Goal: Check status: Check status

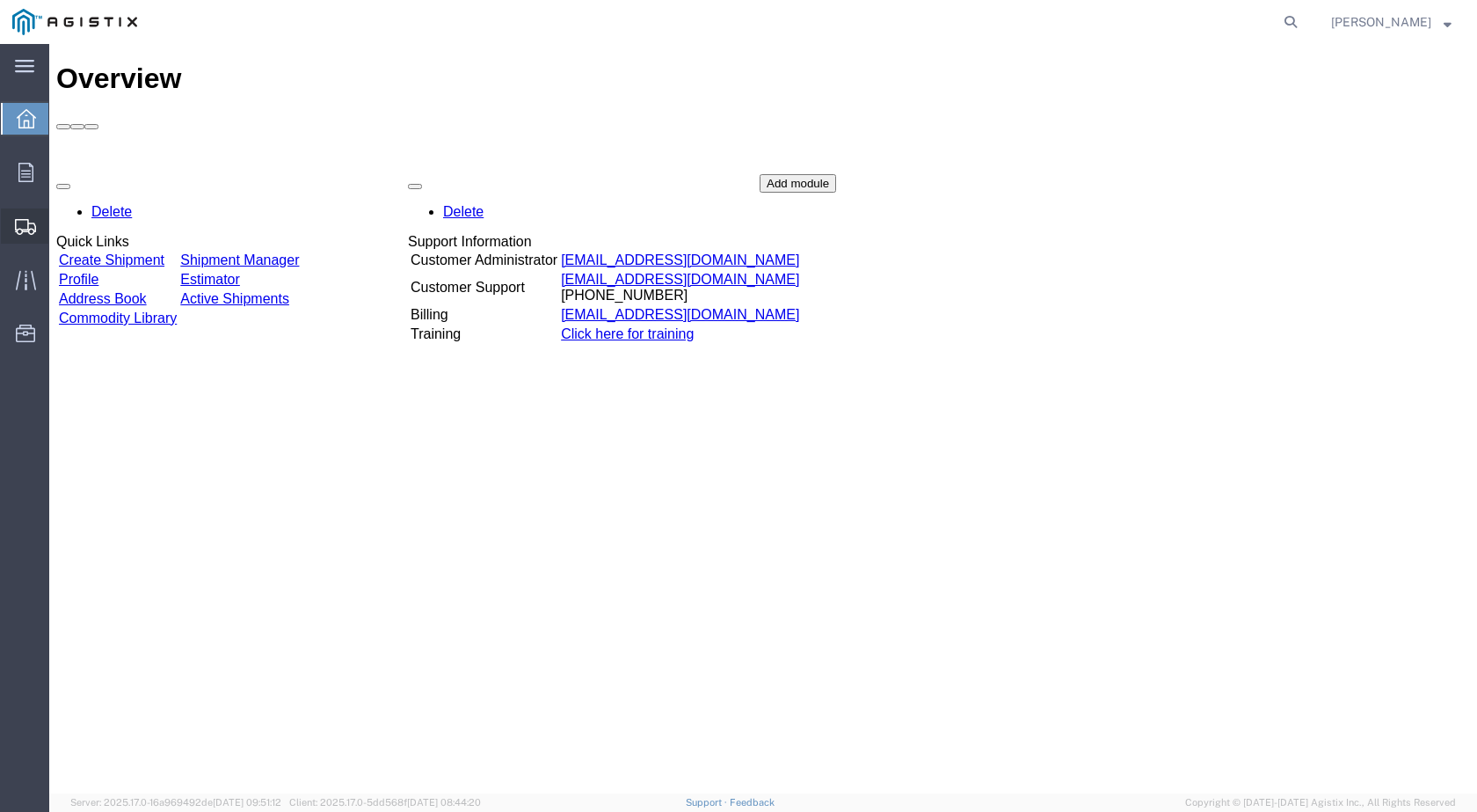
click at [61, 224] on span "Shipments" at bounding box center [55, 226] width 12 height 35
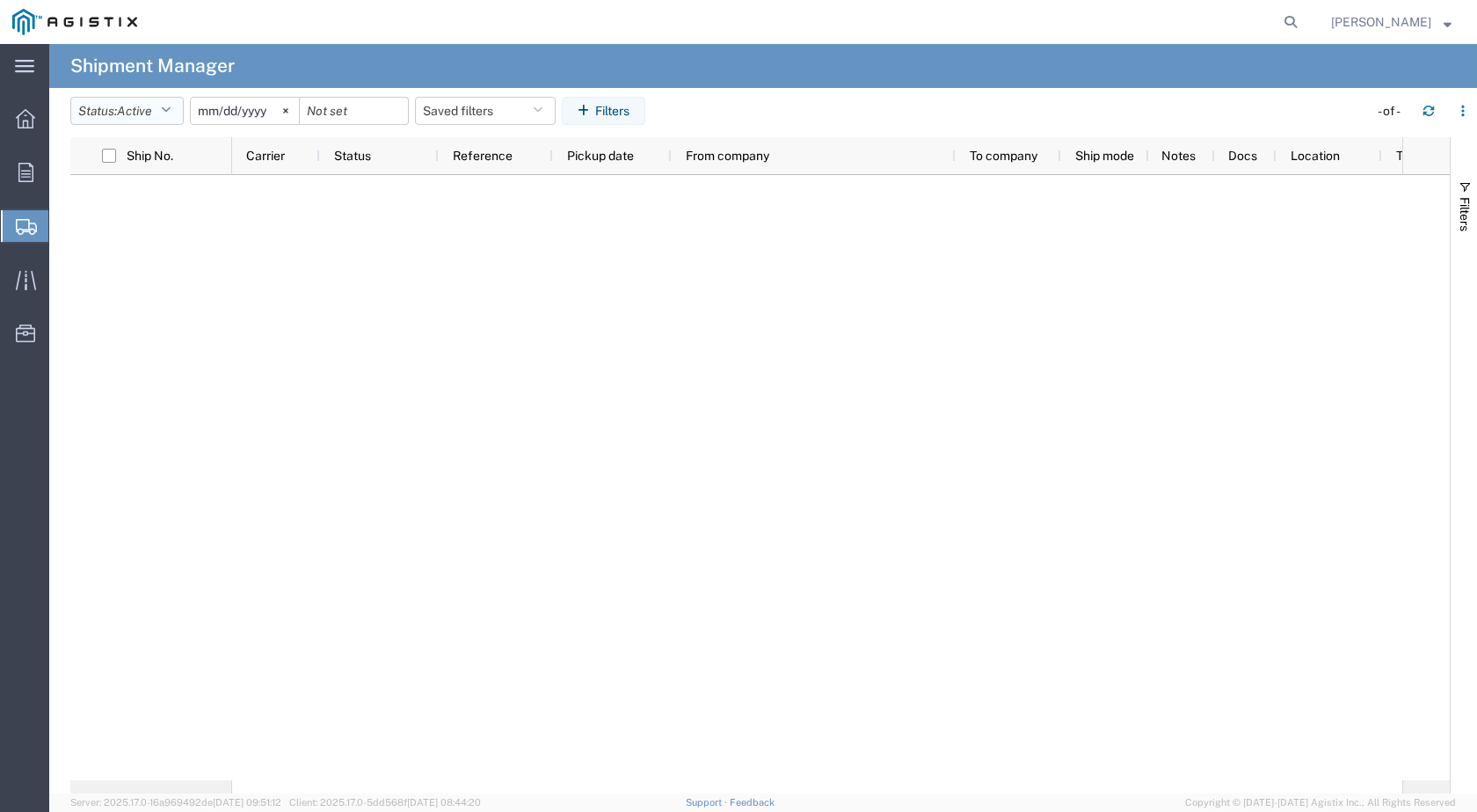
click at [165, 118] on button "Status: Active" at bounding box center [127, 110] width 113 height 28
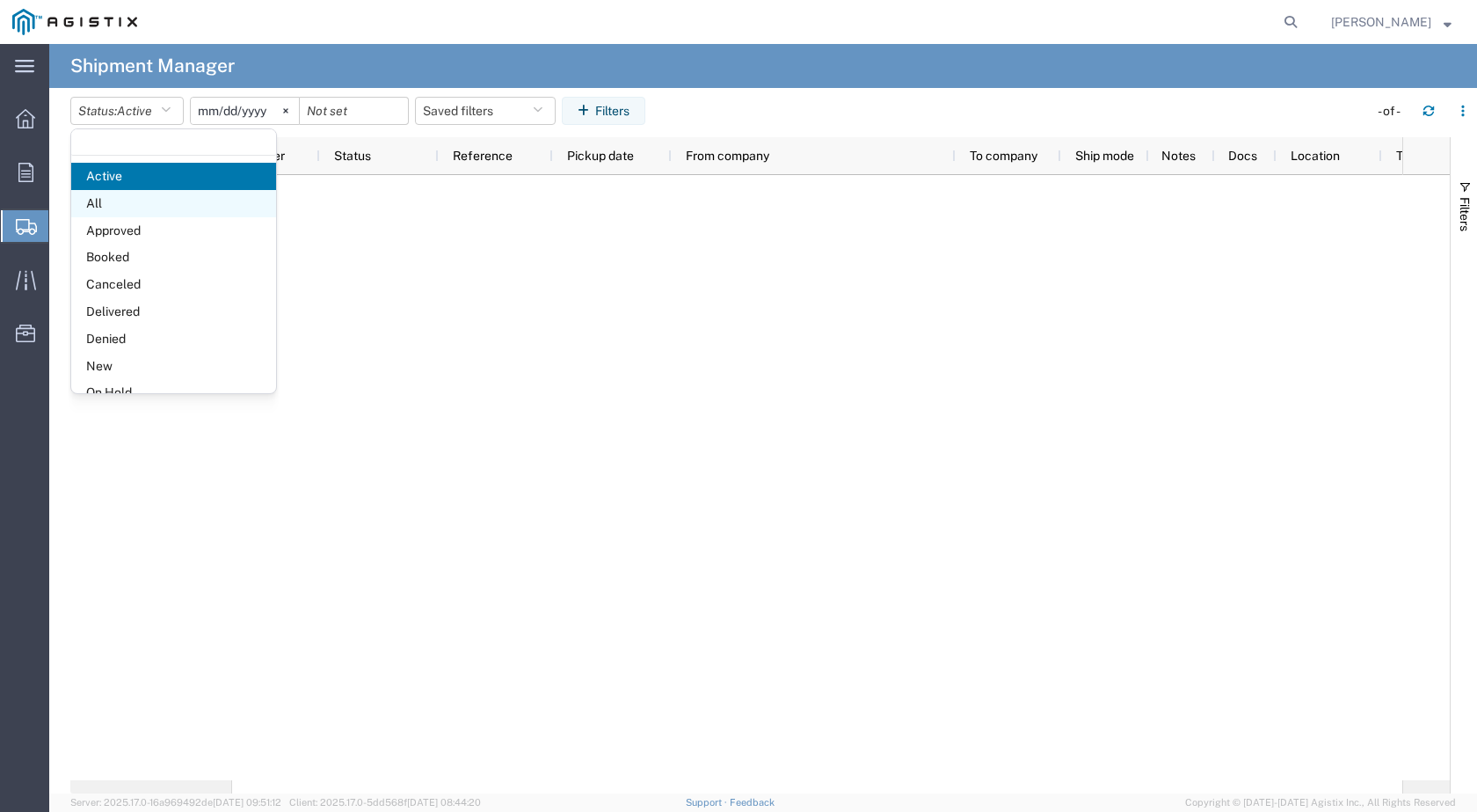
click at [142, 205] on span "All" at bounding box center [174, 203] width 205 height 27
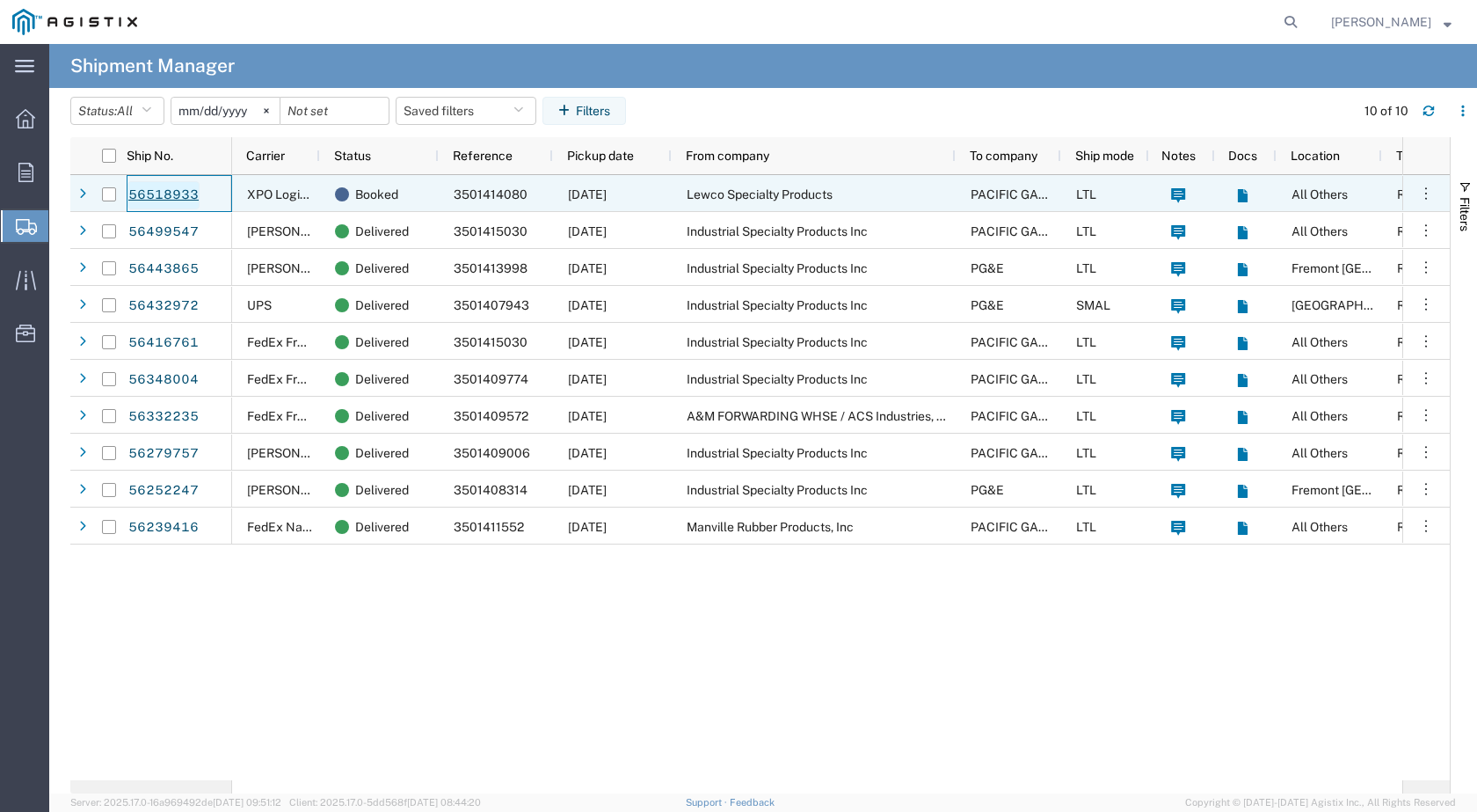
click at [155, 194] on link "56518933" at bounding box center [163, 195] width 73 height 28
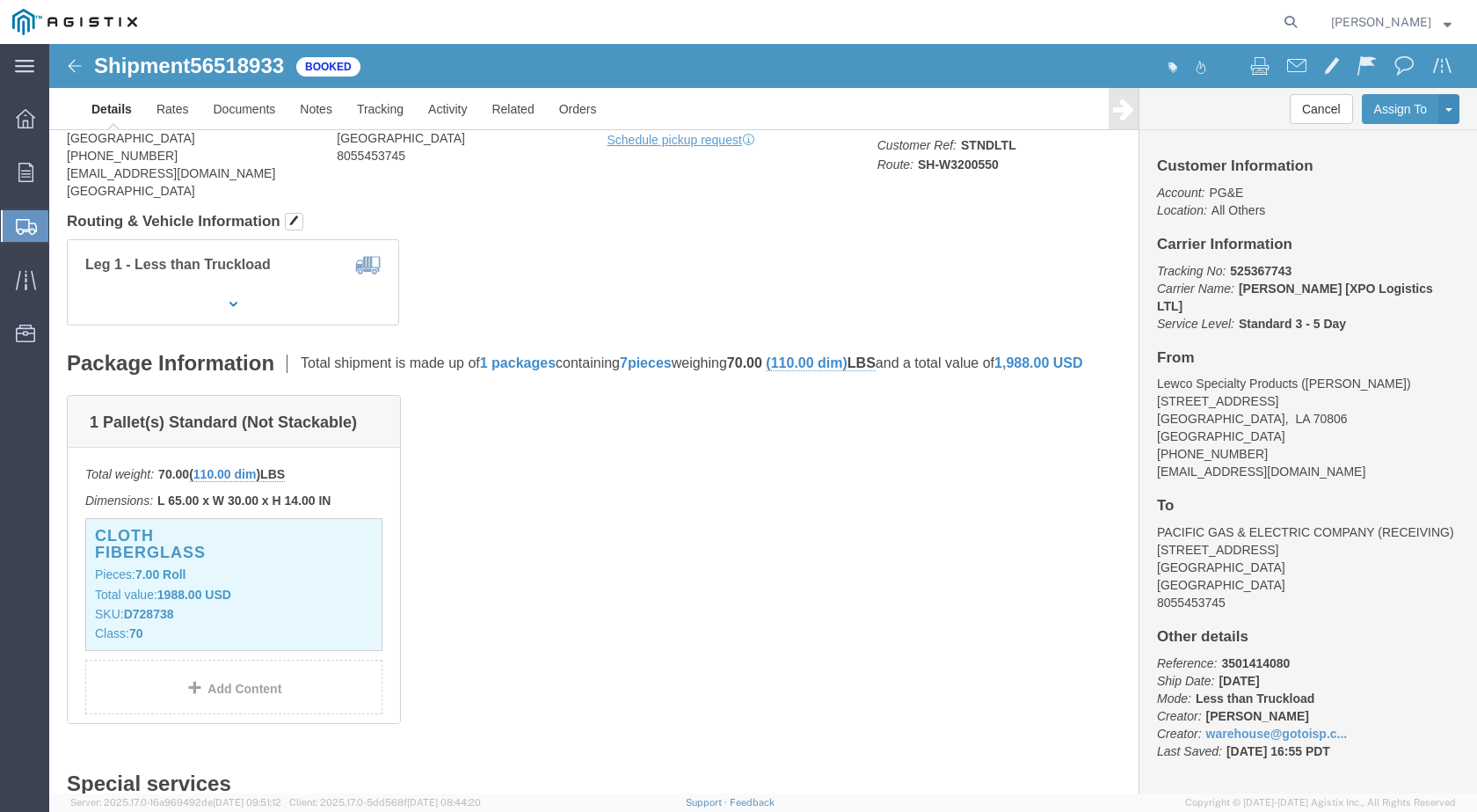
scroll to position [147, 0]
click span "56518933"
copy span "56518933"
